Goal: Information Seeking & Learning: Learn about a topic

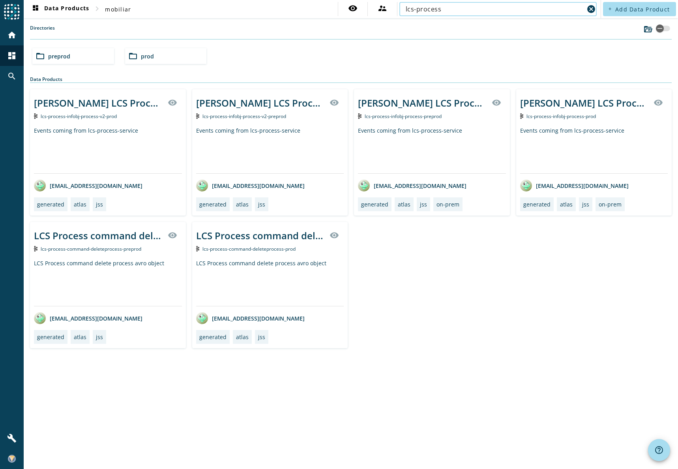
drag, startPoint x: 419, startPoint y: 9, endPoint x: 476, endPoint y: 10, distance: 57.6
click at [476, 10] on input "lcs-process" at bounding box center [495, 8] width 178 height 9
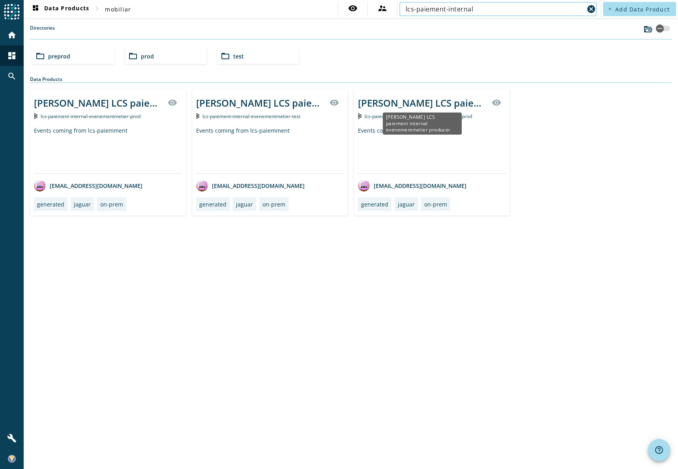
type input "lcs-paiement-internal"
click at [405, 105] on div "[PERSON_NAME] LCS paiement internal evenementmetier producer" at bounding box center [422, 102] width 129 height 13
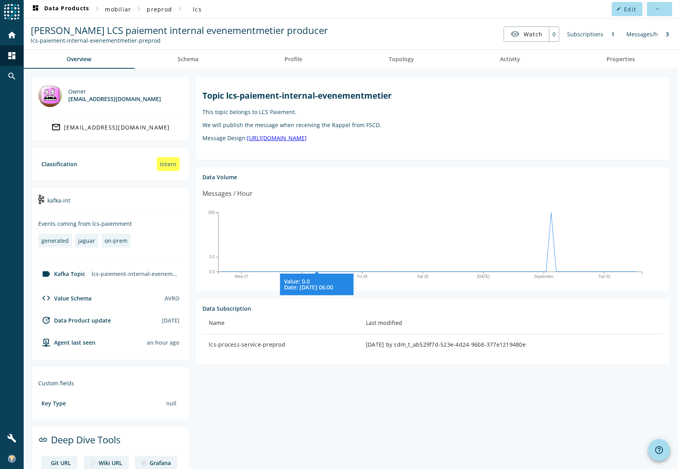
click at [316, 242] on icon "Wed 27 Thu 28 Fri 29 [DATE] September Tue 02 0.0 3.0 250 Value: 0.0 Date: [DATE…" at bounding box center [429, 243] width 455 height 79
click at [236, 179] on div "Data Volume" at bounding box center [432, 176] width 461 height 7
click at [507, 65] on span "Activity" at bounding box center [510, 59] width 20 height 19
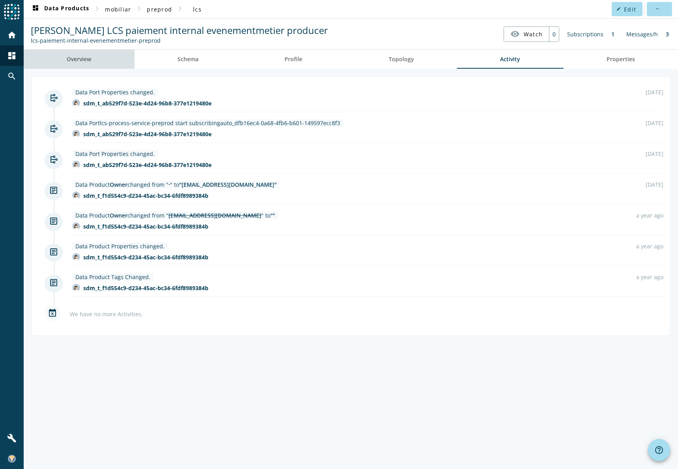
click at [109, 62] on link "Overview" at bounding box center [79, 59] width 111 height 19
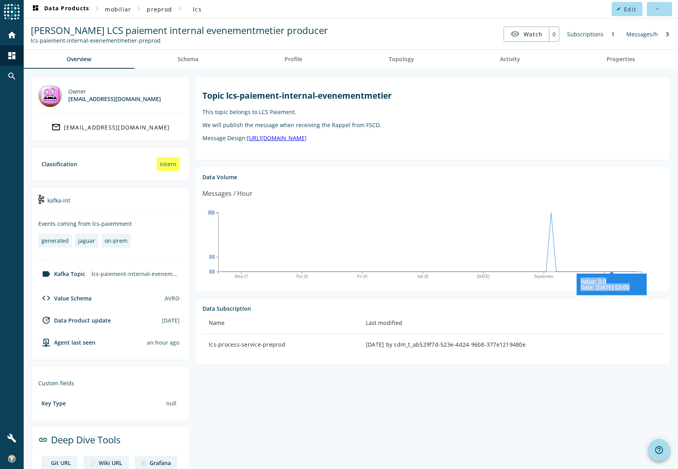
drag, startPoint x: 563, startPoint y: 273, endPoint x: 599, endPoint y: 271, distance: 36.0
click at [611, 271] on icon "Wed 27 Thu 28 Fri 29 [DATE] September Tue 02 0.0 3.0 250 Value: 0.0 Date: [DATE…" at bounding box center [429, 243] width 455 height 79
click at [473, 271] on icon "Wed 27 Thu 28 Fri 29 [DATE] September Tue 02 0.0 3.0 250 Value: 0.0 Date: [DATE…" at bounding box center [429, 243] width 455 height 79
click at [616, 11] on mat-icon "edit" at bounding box center [618, 9] width 4 height 4
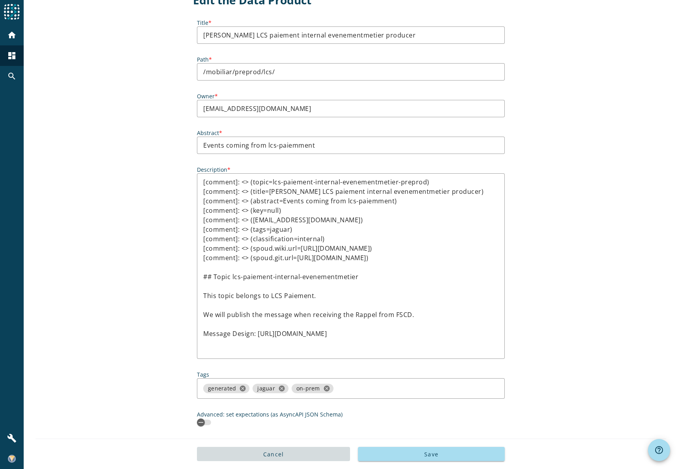
scroll to position [39, 0]
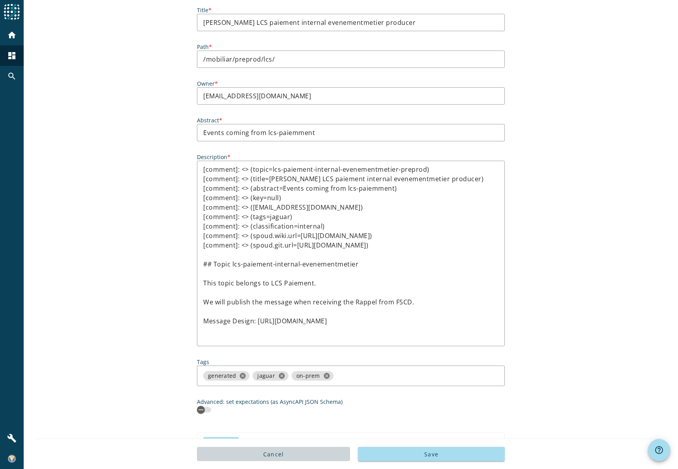
click at [286, 455] on span at bounding box center [273, 453] width 153 height 19
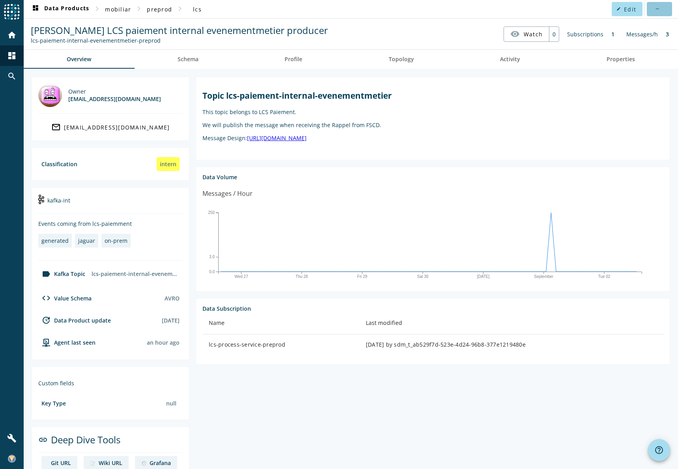
click at [649, 11] on span at bounding box center [659, 9] width 25 height 19
click at [626, 140] on div at bounding box center [339, 234] width 678 height 469
click at [644, 36] on div "Messages/h" at bounding box center [641, 33] width 39 height 15
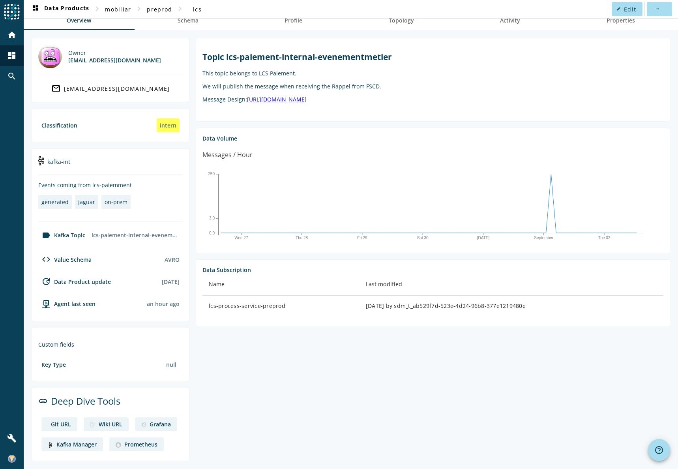
click at [70, 444] on div "Kafka Manager" at bounding box center [76, 443] width 40 height 7
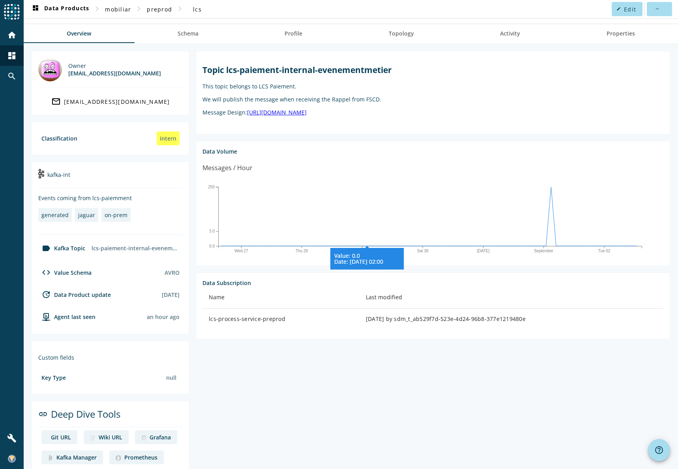
scroll to position [0, 0]
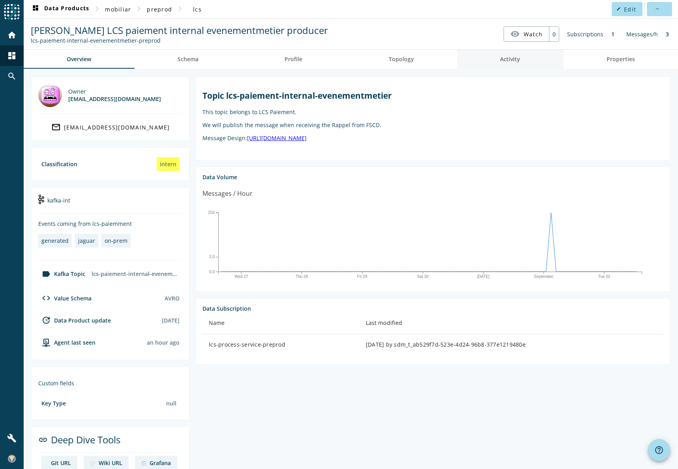
click at [510, 60] on span "Activity" at bounding box center [510, 59] width 20 height 6
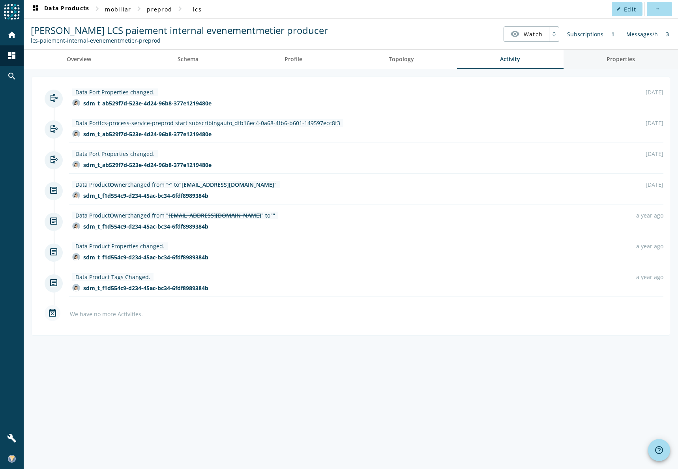
click at [622, 63] on span "Properties" at bounding box center [620, 59] width 28 height 19
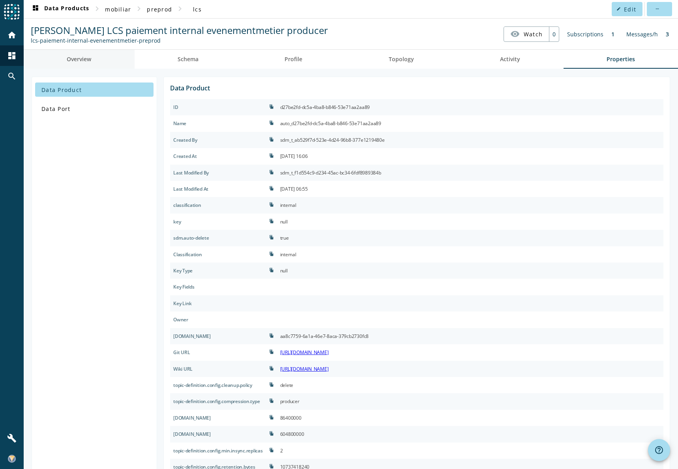
click at [96, 52] on link "Overview" at bounding box center [79, 59] width 111 height 19
